Goal: Task Accomplishment & Management: Use online tool/utility

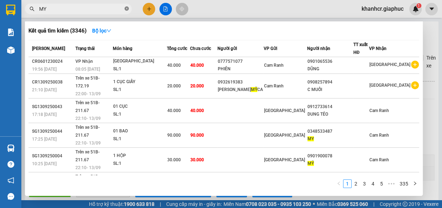
type input "MY"
click at [128, 10] on icon "close-circle" at bounding box center [127, 8] width 4 height 4
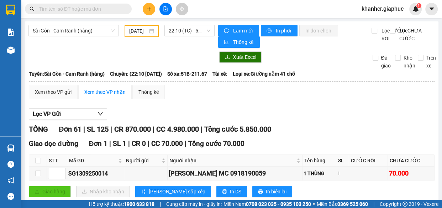
click at [112, 10] on input "text" at bounding box center [81, 9] width 84 height 8
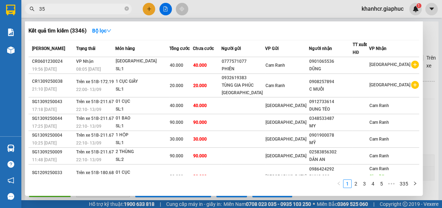
type input "353"
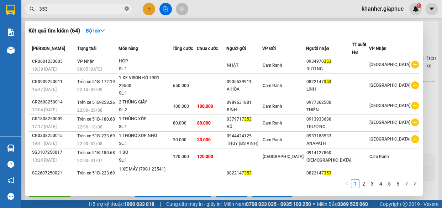
click at [125, 8] on icon "close-circle" at bounding box center [127, 8] width 4 height 4
type input "535"
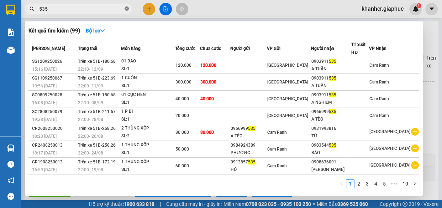
click at [126, 8] on icon "close-circle" at bounding box center [127, 8] width 4 height 4
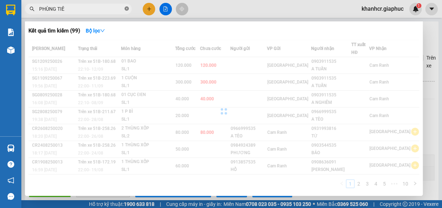
type input "[PERSON_NAME]"
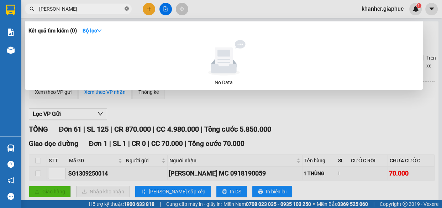
click at [126, 10] on icon "close-circle" at bounding box center [127, 8] width 4 height 4
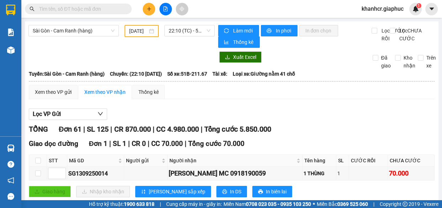
click at [166, 8] on icon "file-add" at bounding box center [165, 8] width 5 height 5
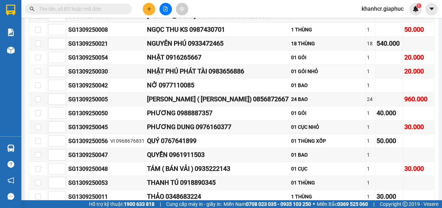
scroll to position [744, 0]
